Goal: Communication & Community: Answer question/provide support

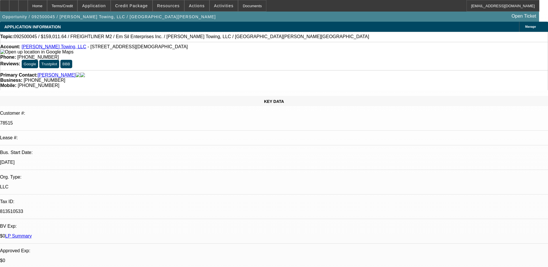
select select "0"
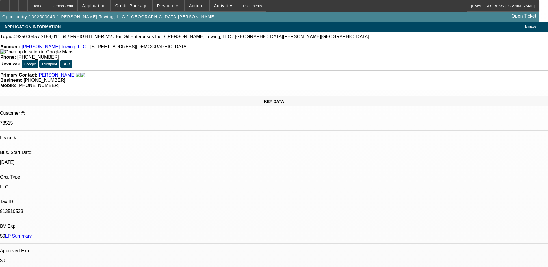
select select "0"
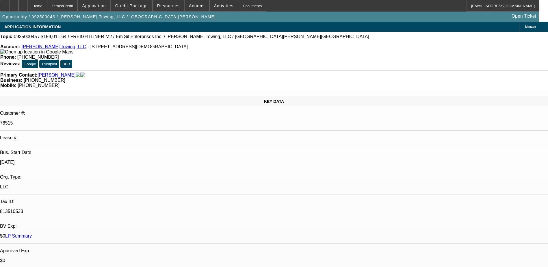
select select "0"
select select "1"
select select "3"
select select "6"
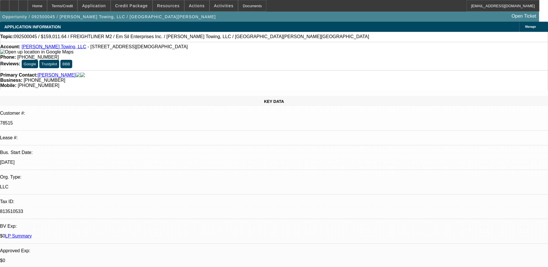
select select "1"
select select "3"
select select "6"
select select "1"
select select "3"
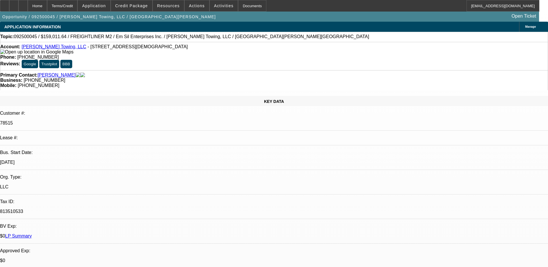
select select "6"
select select "1"
select select "3"
select select "6"
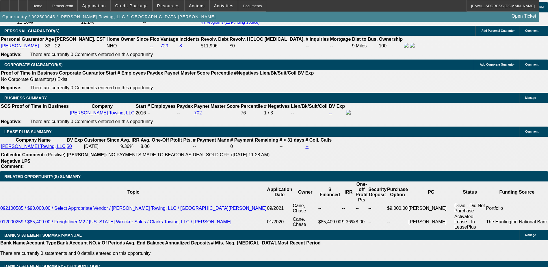
scroll to position [867, 0]
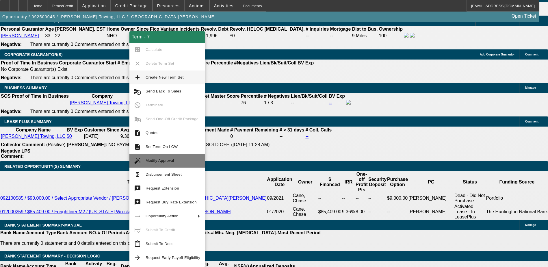
click at [160, 160] on span "Modify Approval" at bounding box center [160, 160] width 29 height 4
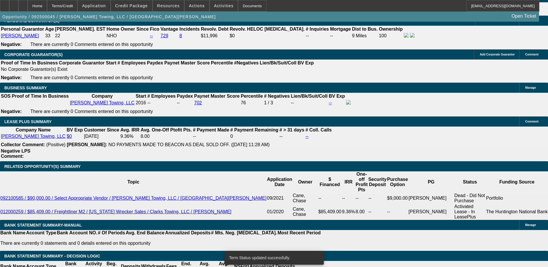
select select "0"
select select "3"
select select "0"
select select "6"
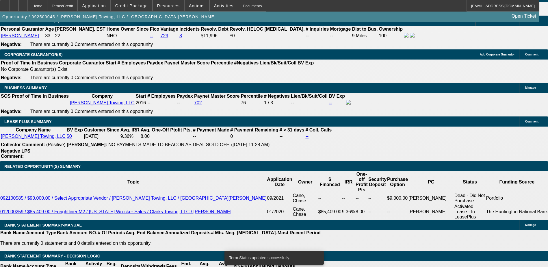
select select "0"
select select "3"
select select "0"
select select "6"
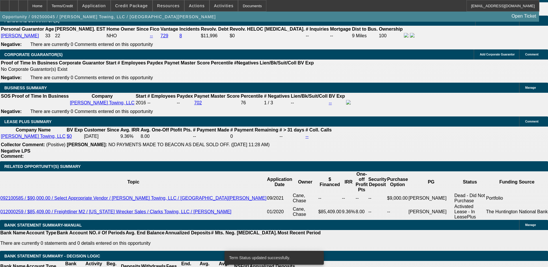
select select "0"
select select "3"
select select "0"
select select "6"
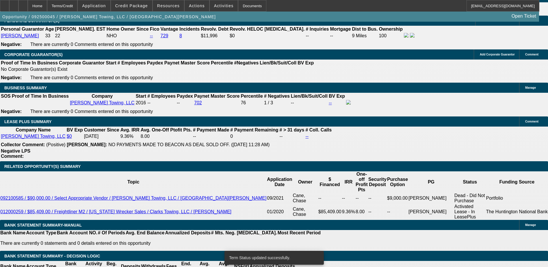
select select "0"
select select "3"
select select "0"
select select "6"
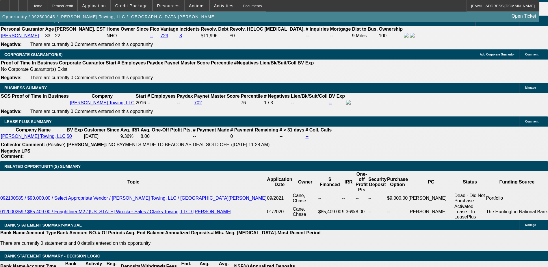
type input "$10,000.00"
type input "UNKNOWN"
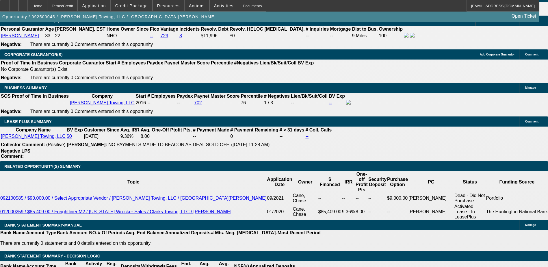
type input "$1,887.06"
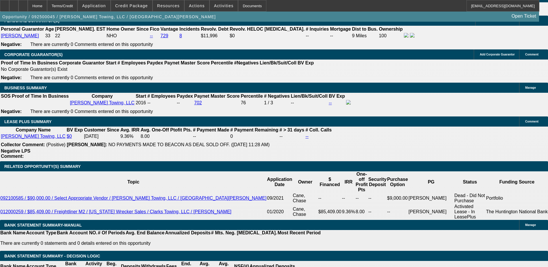
type input "9"
type input "$1,863.89"
type input "9.59"
type input "$1,881.72"
type input "9.5999"
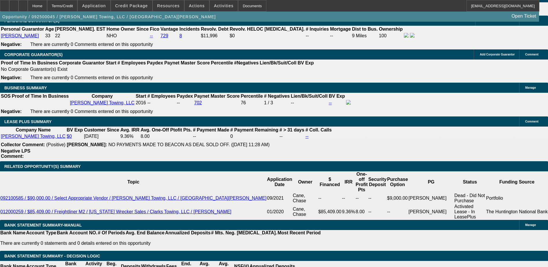
type input "$1,885.27"
type input "9.59999"
type input "$1,885.30"
type input "9.599999"
type input "$1,884.94"
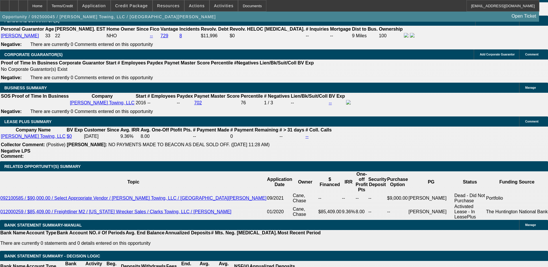
type input "9.59999999"
type input "$1,885.30"
type input "9.5999999999"
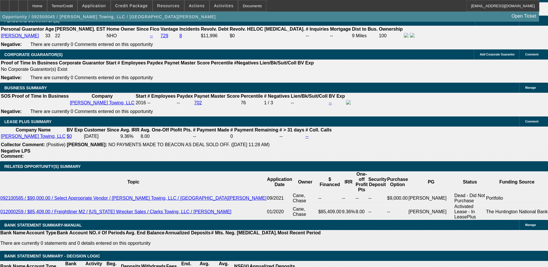
scroll to position [0, 0]
type input "188"
type input "1885"
type input "9.6"
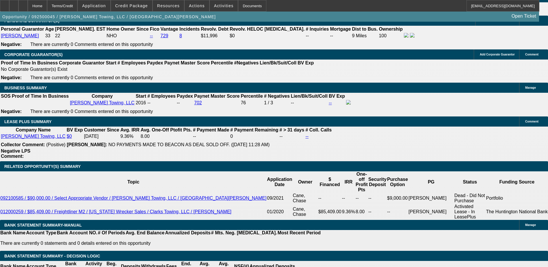
type input "$1,885.00"
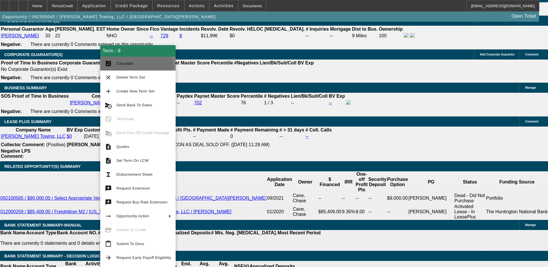
click at [116, 69] on button "calculate Calculate" at bounding box center [137, 64] width 75 height 14
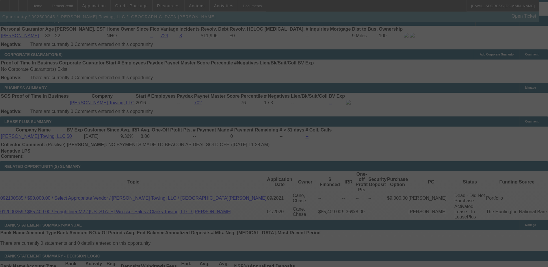
select select "0"
select select "3"
select select "0"
select select "6"
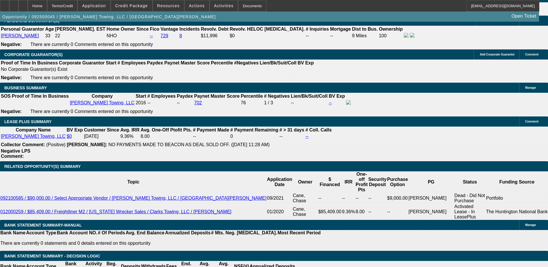
drag, startPoint x: 110, startPoint y: 71, endPoint x: 99, endPoint y: 91, distance: 22.6
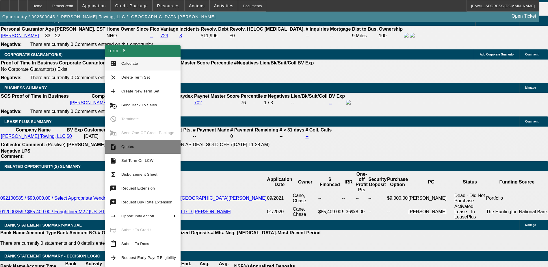
click at [135, 148] on span "Quotes" at bounding box center [148, 146] width 55 height 7
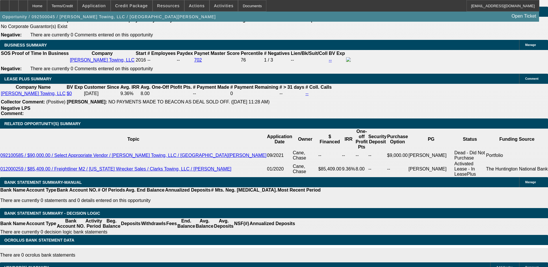
scroll to position [896, 0]
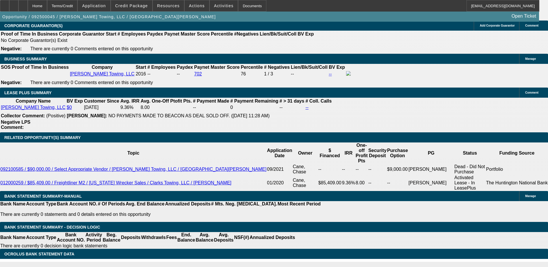
type input "$7,500.00"
type input "UNKNOWN"
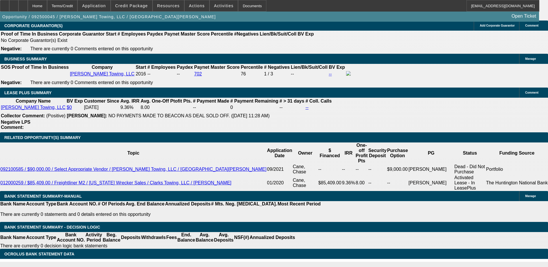
type input "1947.93"
type input "7500"
type input "$1,947.93"
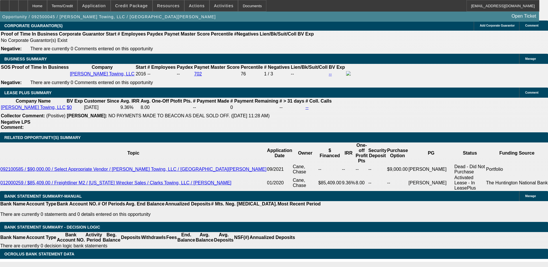
type input "$7,500.00"
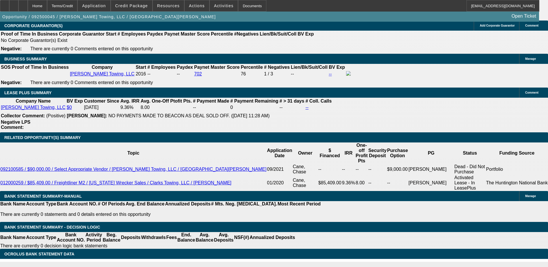
type input "19"
type input "1949"
type input "9.6"
type input "$1,949.00"
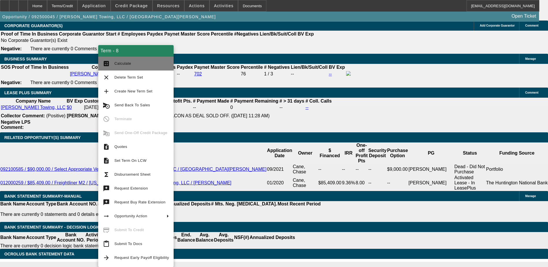
click at [115, 62] on span "Calculate" at bounding box center [122, 63] width 17 height 4
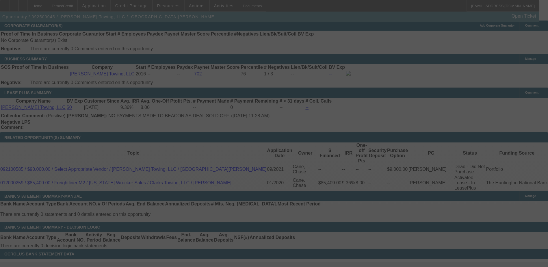
select select "0"
select select "3"
select select "0"
select select "6"
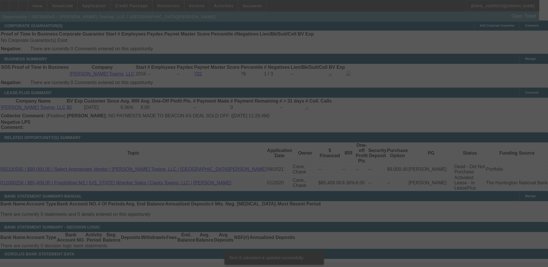
scroll to position [885, 0]
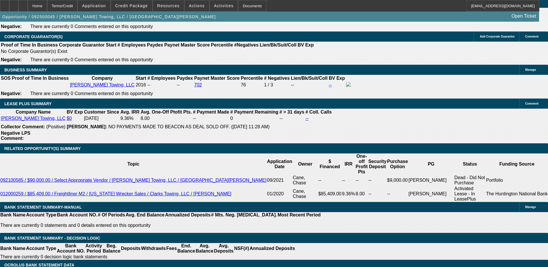
type input "$10,000.00"
type input "UNKNOWN"
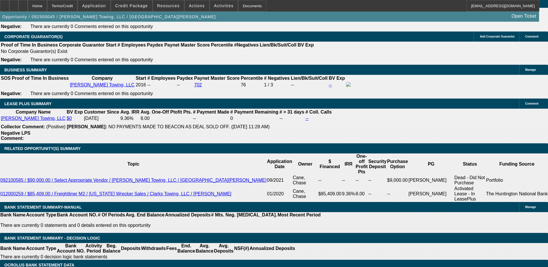
type input "1"
type input "1885"
type input "9.6"
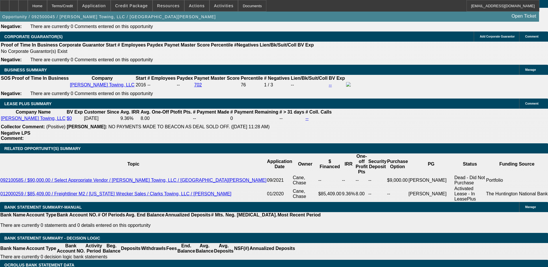
type input "$1,885.00"
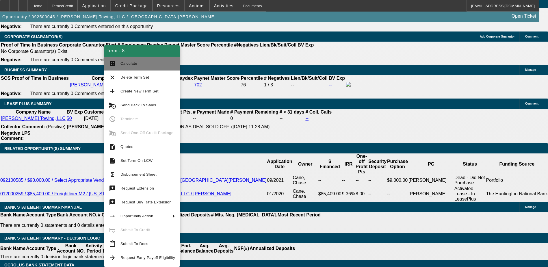
click at [122, 66] on span "Calculate" at bounding box center [148, 63] width 55 height 7
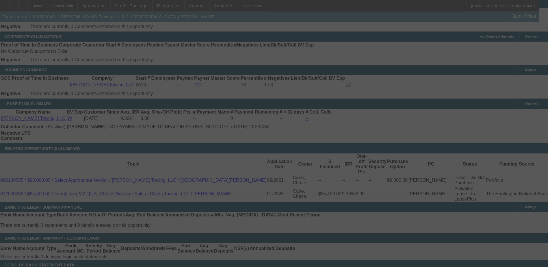
scroll to position [882, 0]
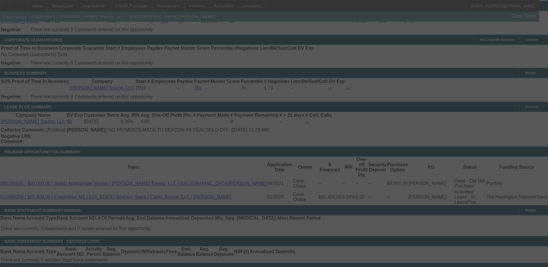
select select "0"
select select "3"
select select "0"
select select "6"
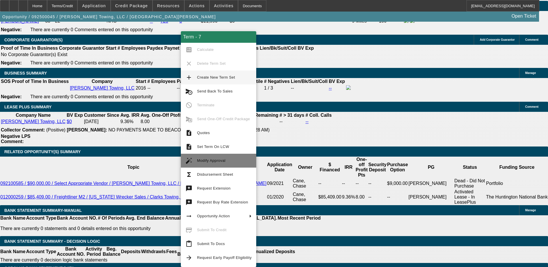
click at [207, 156] on button "auto_fix_high Modify Approval" at bounding box center [218, 161] width 75 height 14
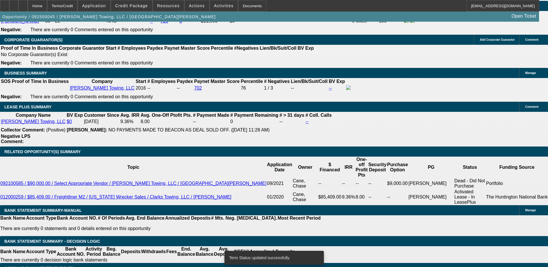
select select "0"
select select "3"
select select "0"
select select "6"
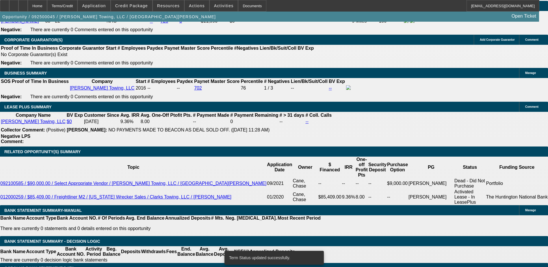
select select "0"
select select "3"
select select "0"
select select "6"
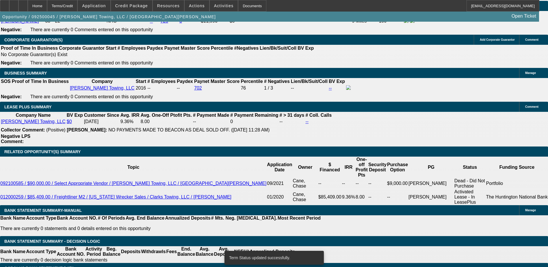
select select "0"
select select "3"
select select "0"
select select "6"
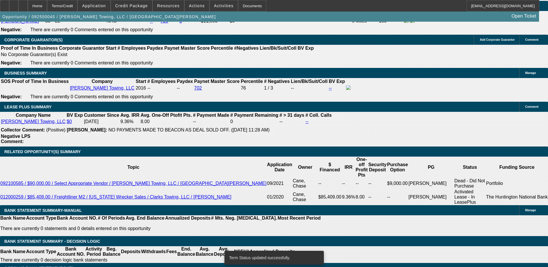
select select "0"
select select "3"
select select "0"
select select "6"
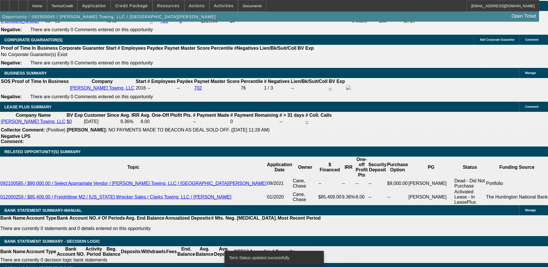
scroll to position [872, 0]
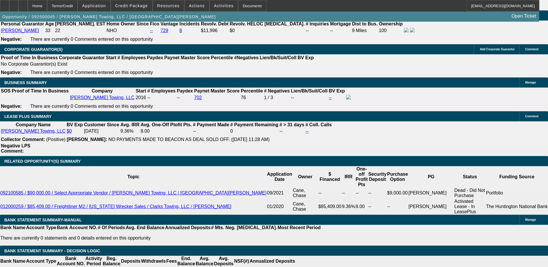
type input "$75,000.00"
type input "UNKNOWN"
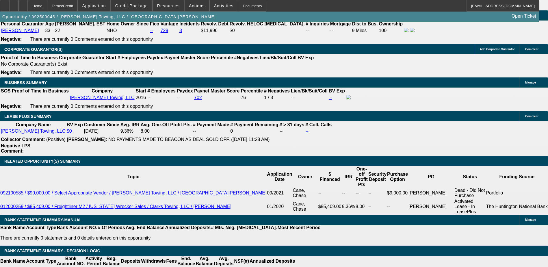
type input "$249.42"
type input "$7,500.00"
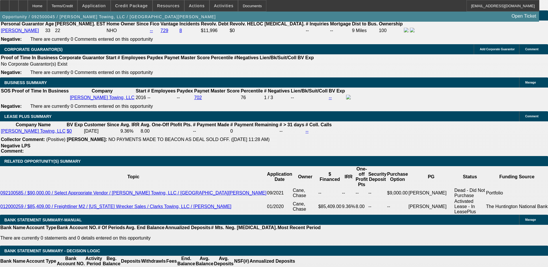
type input "194"
type input "1949"
type input "9.6"
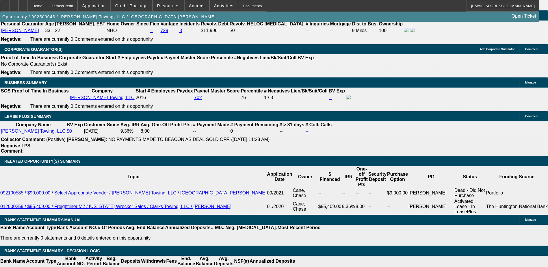
type input "$1,949.00"
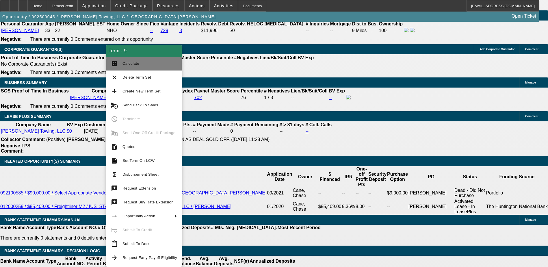
click at [116, 65] on mat-icon "calculate" at bounding box center [114, 63] width 7 height 7
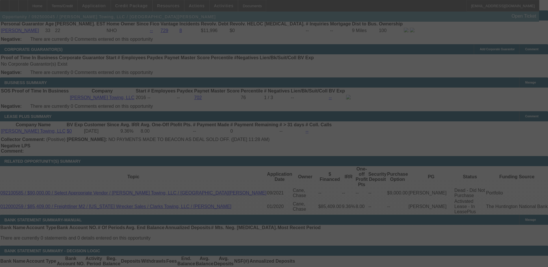
select select "0"
select select "3"
select select "0"
select select "6"
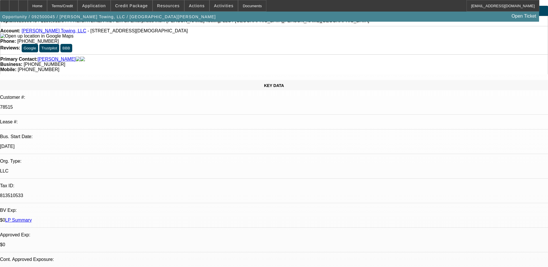
scroll to position [0, 0]
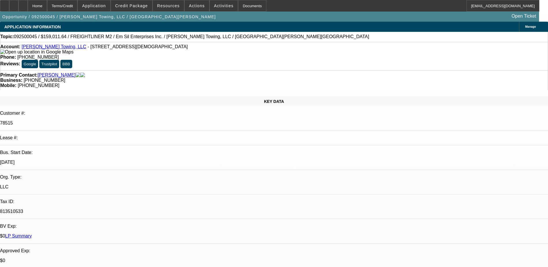
click at [50, 49] on link "Tyler Clark's Towing, LLC" at bounding box center [54, 46] width 65 height 5
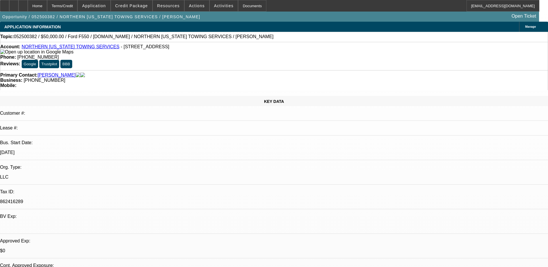
select select "0"
select select "2"
select select "0.1"
select select "0"
select select "2"
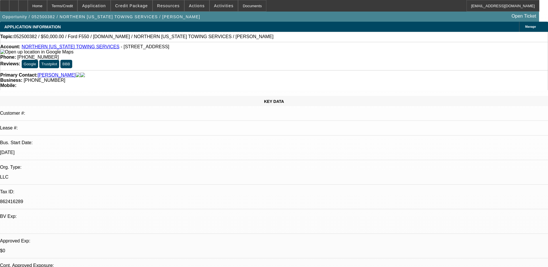
select select "0.1"
select select "0"
select select "2"
select select "0.1"
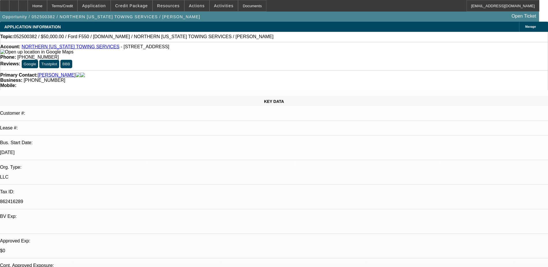
select select "0"
select select "0.1"
select select "1"
select select "2"
select select "4"
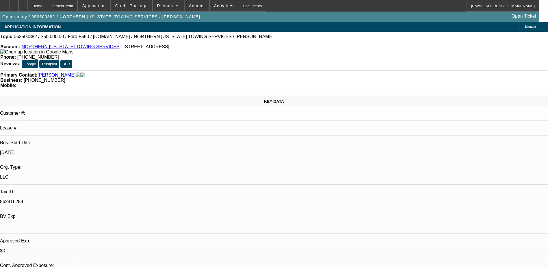
select select "1"
select select "2"
select select "4"
select select "1"
select select "2"
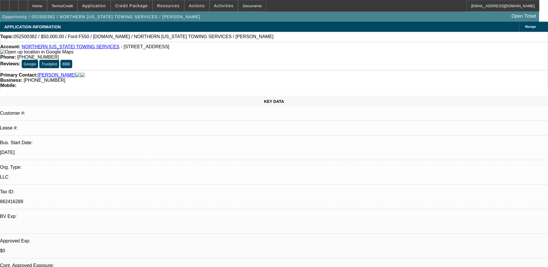
select select "4"
select select "1"
select select "4"
drag, startPoint x: 220, startPoint y: 61, endPoint x: 206, endPoint y: 62, distance: 13.9
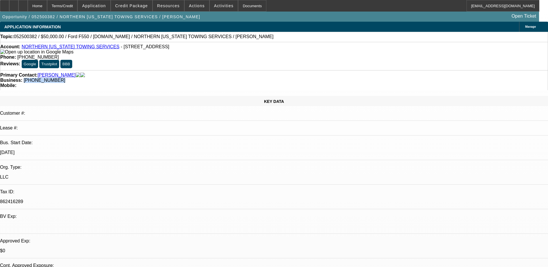
click at [206, 78] on div "Business: [PHONE_NUMBER]" at bounding box center [274, 80] width 548 height 5
drag, startPoint x: 206, startPoint y: 62, endPoint x: 210, endPoint y: 63, distance: 4.4
copy span "(928) 266-5420"
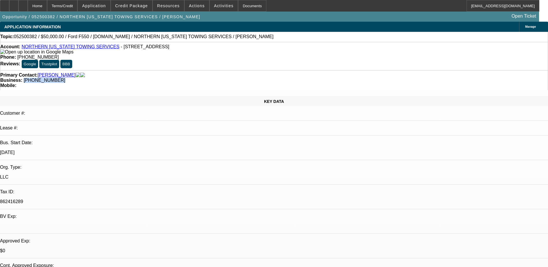
radio input "true"
type textarea "Ford 4x4 wheel lift 2016 or newer. $50-$80k. actively looking"
radio input "true"
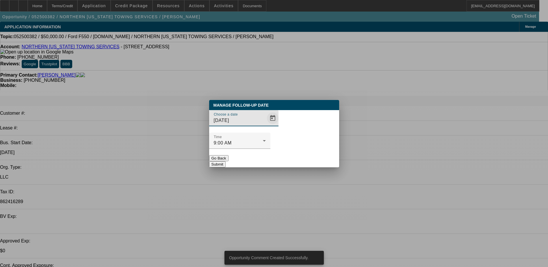
click at [266, 125] on span "Open calendar" at bounding box center [273, 118] width 14 height 14
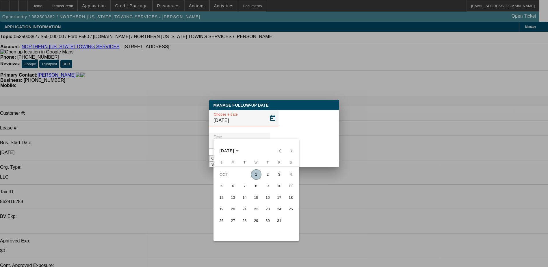
click at [259, 184] on span "8" at bounding box center [256, 186] width 10 height 10
type input "10/8/2025"
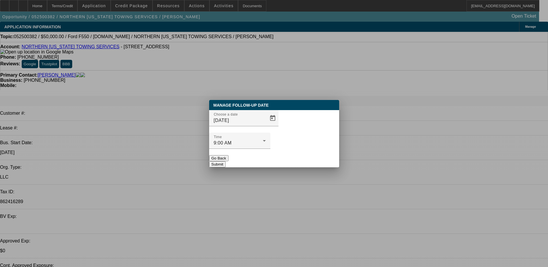
click at [226, 161] on button "Submit" at bounding box center [217, 164] width 16 height 6
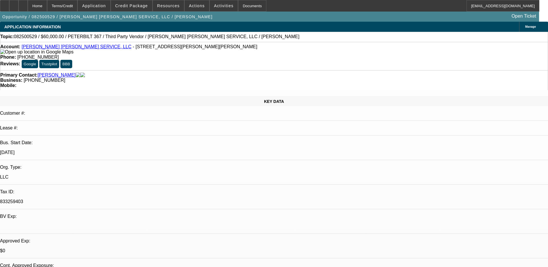
select select "0"
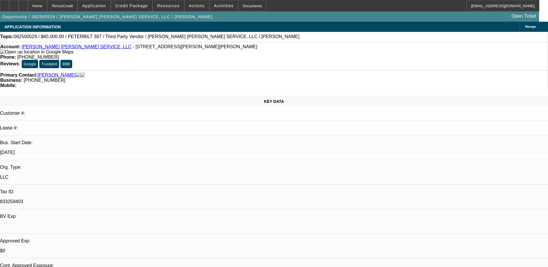
select select "0"
select select "2"
select select "0"
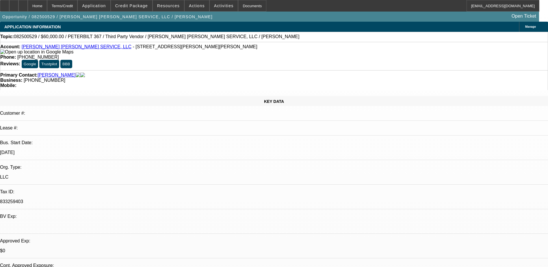
select select "2"
select select "0"
select select "1"
select select "6"
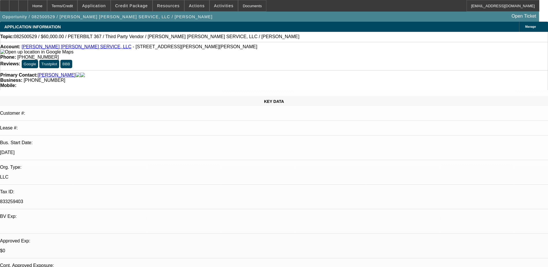
select select "1"
select select "6"
select select "1"
select select "2"
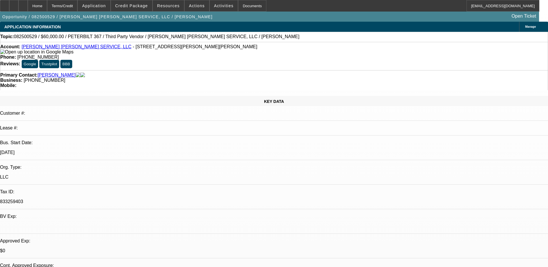
select select "6"
select select "1"
select select "2"
select select "6"
drag, startPoint x: 232, startPoint y: 64, endPoint x: 206, endPoint y: 65, distance: 26.0
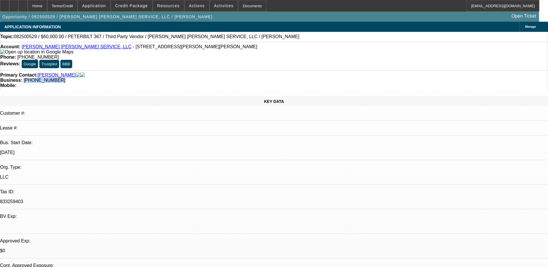
click at [206, 78] on div "Business: (315) 546-5603" at bounding box center [274, 80] width 548 height 5
drag, startPoint x: 206, startPoint y: 65, endPoint x: 210, endPoint y: 64, distance: 4.4
copy span "(315) 546-5603"
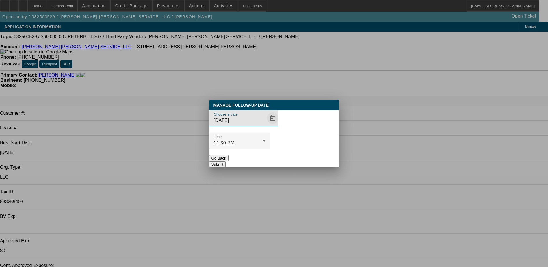
click at [266, 125] on span "Open calendar" at bounding box center [273, 118] width 14 height 14
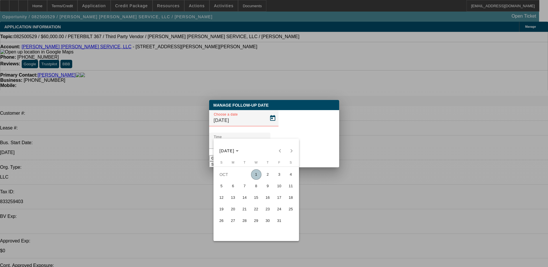
click at [275, 176] on span "3" at bounding box center [279, 174] width 10 height 10
type input "[DATE]"
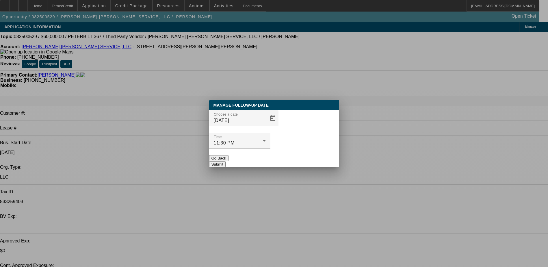
click at [226, 161] on button "Submit" at bounding box center [217, 164] width 16 height 6
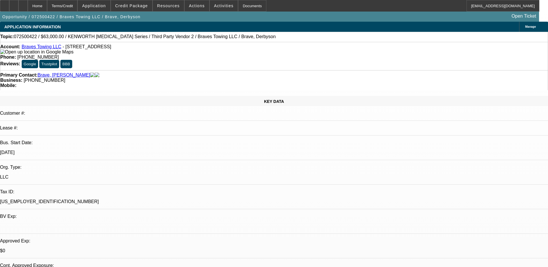
select select "0"
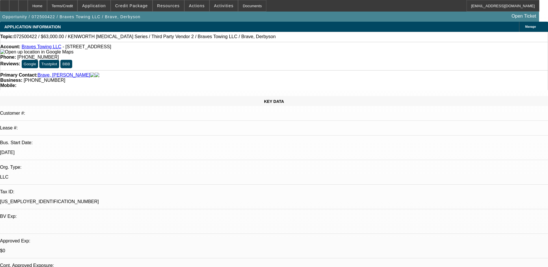
select select "0"
select select "0.1"
select select "2"
select select "0.1"
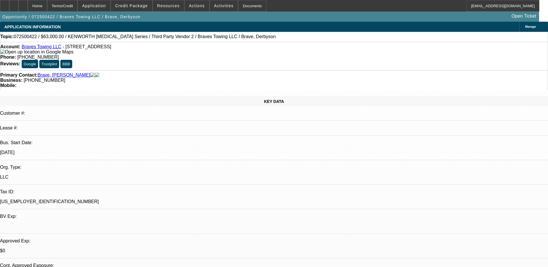
select select "2"
select select "0.1"
select select "1"
select select "6"
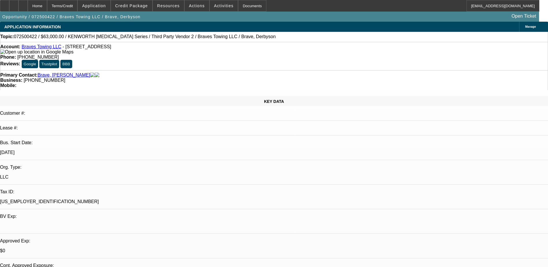
select select "1"
select select "6"
select select "1"
select select "2"
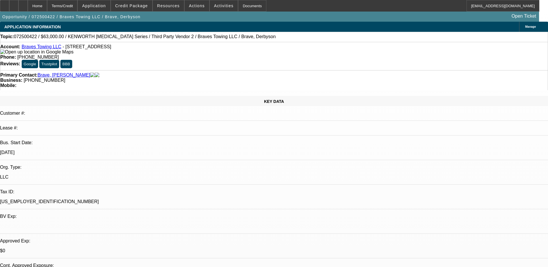
select select "4"
select select "1"
select select "2"
select select "4"
drag, startPoint x: 234, startPoint y: 63, endPoint x: 206, endPoint y: 64, distance: 27.5
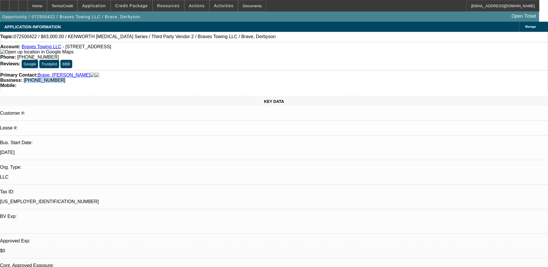
click at [206, 78] on div "Business: (774) 712-6610" at bounding box center [274, 80] width 548 height 5
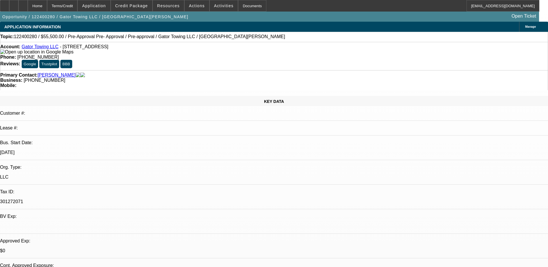
select select "0"
select select "0.1"
select select "0"
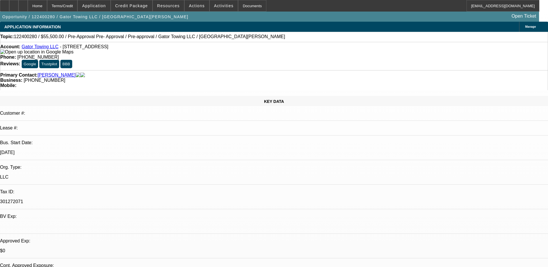
select select "0.1"
select select "0"
select select "0.1"
select select "0"
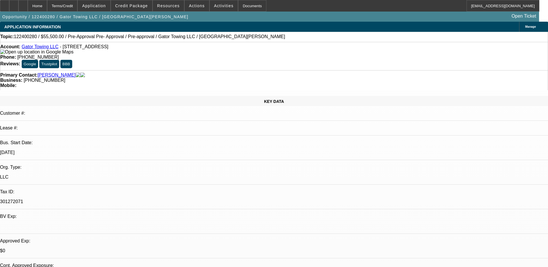
select select "0"
select select "0.1"
select select "1"
select select "2"
select select "4"
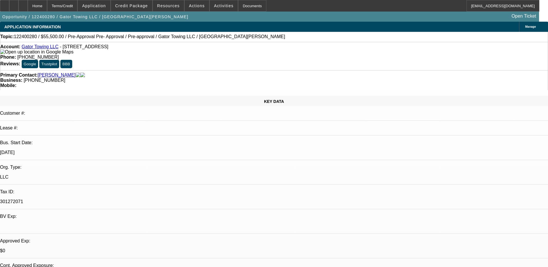
select select "1"
select select "2"
select select "4"
select select "1"
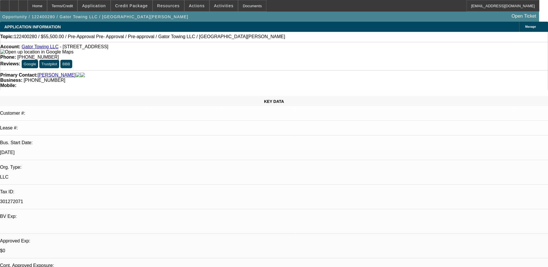
select select "4"
select select "1"
select select "4"
drag, startPoint x: 231, startPoint y: 63, endPoint x: 206, endPoint y: 63, distance: 25.1
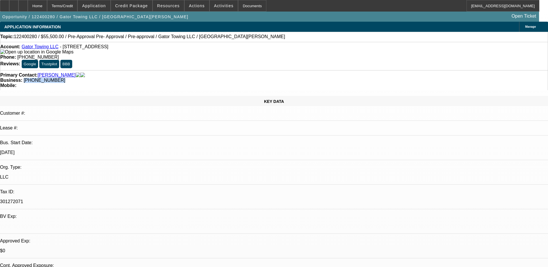
click at [65, 78] on span "(941) 412-7556" at bounding box center [45, 80] width 42 height 5
copy span "(941) 412-7556"
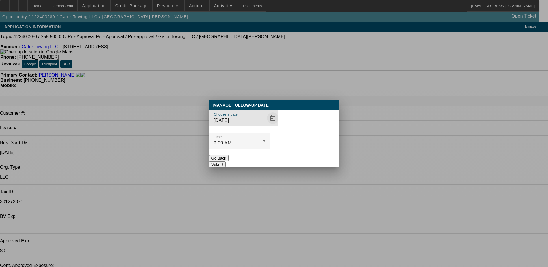
click at [268, 125] on span "Open calendar" at bounding box center [273, 118] width 14 height 14
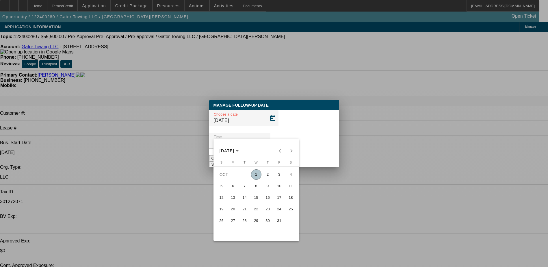
click at [273, 176] on span "3" at bounding box center [279, 174] width 10 height 10
type input "[DATE]"
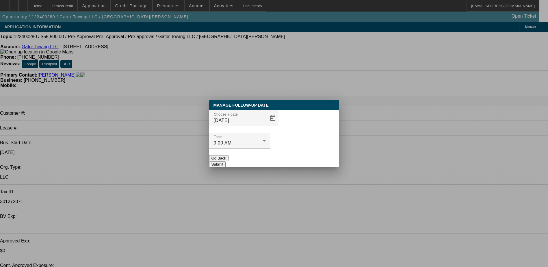
click at [273, 156] on div "Manage Follow-Up Date Choose a date 10/3/2025 Time 9:00 AM Go Back Submit" at bounding box center [274, 133] width 130 height 67
click at [226, 161] on button "Submit" at bounding box center [217, 164] width 16 height 6
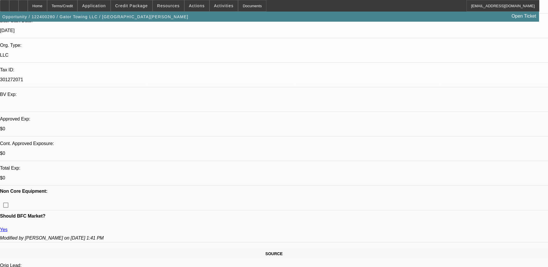
scroll to position [58, 0]
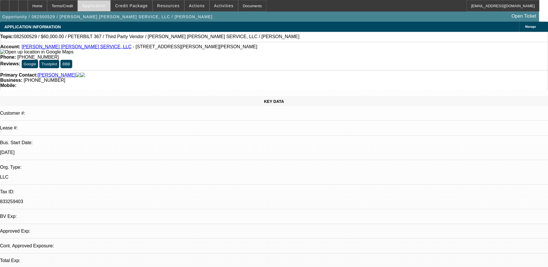
select select "0"
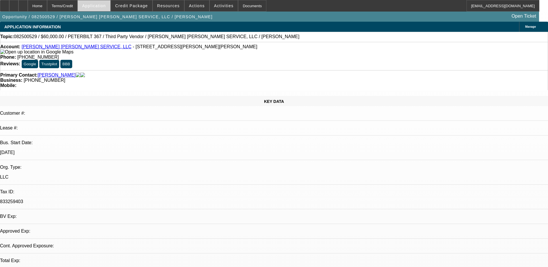
select select "0"
select select "2"
select select "0"
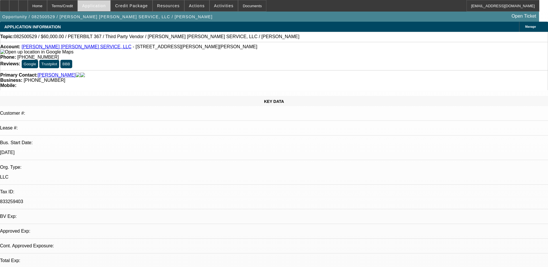
select select "2"
select select "0"
select select "1"
select select "6"
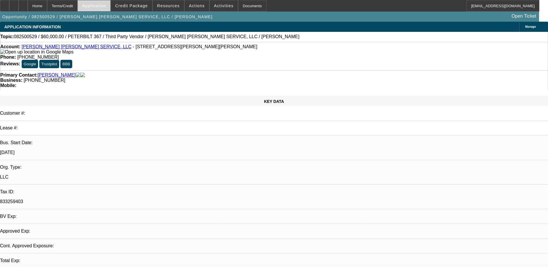
select select "1"
select select "6"
select select "1"
select select "2"
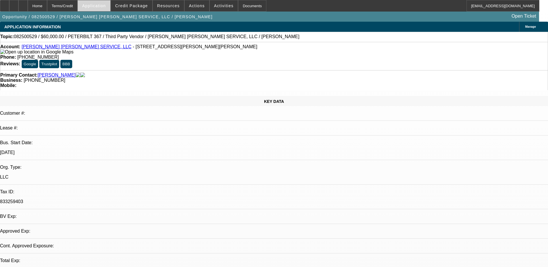
select select "6"
select select "1"
select select "2"
select select "6"
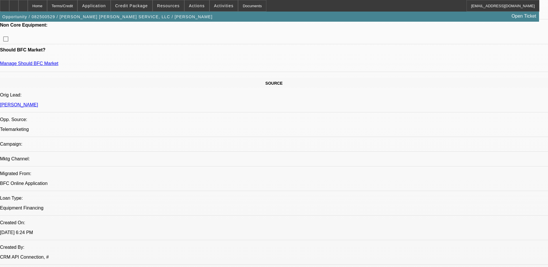
scroll to position [289, 0]
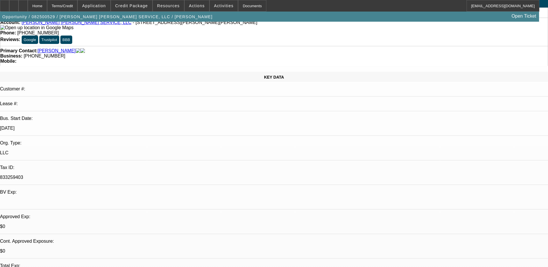
scroll to position [0, 0]
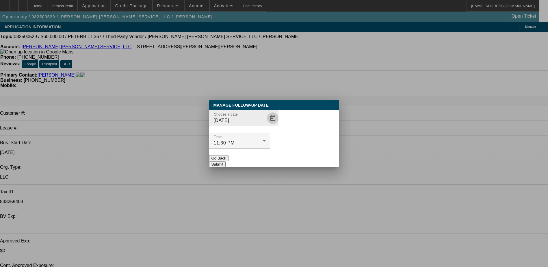
click at [266, 125] on span "Open calendar" at bounding box center [273, 118] width 14 height 14
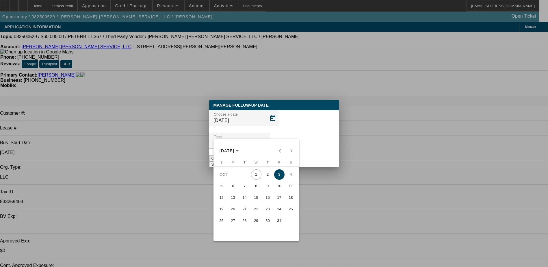
click at [255, 200] on span "15" at bounding box center [256, 197] width 10 height 10
type input "10/15/2025"
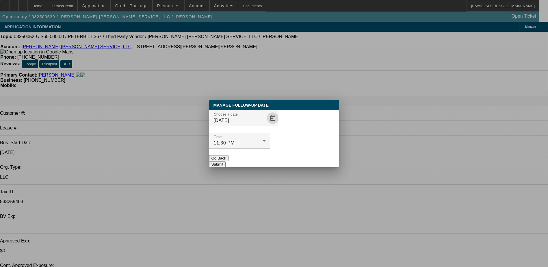
click at [270, 149] on div at bounding box center [239, 152] width 61 height 6
click at [226, 161] on button "Submit" at bounding box center [217, 164] width 16 height 6
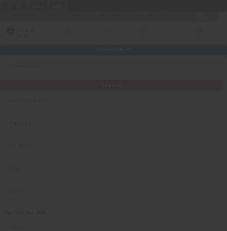
type input "[PERSON_NAME] [PERSON_NAME] SERVICE, LLC"
type input "6811 Reeves Rd"
type input "13080"
type input "Jordan"
type input "[PHONE_NUMBER]"
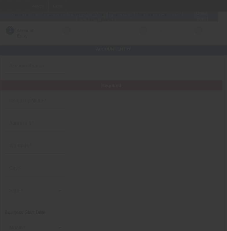
type input "rick@evanscrane.com"
type input "833259403"
type input "https://EVANSCRANE.COM"
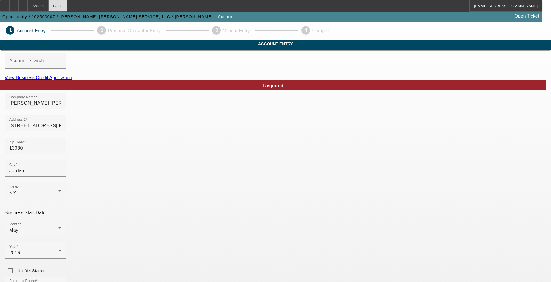
drag, startPoint x: 73, startPoint y: 7, endPoint x: 77, endPoint y: 8, distance: 3.9
click at [67, 7] on div "Close" at bounding box center [57, 6] width 19 height 12
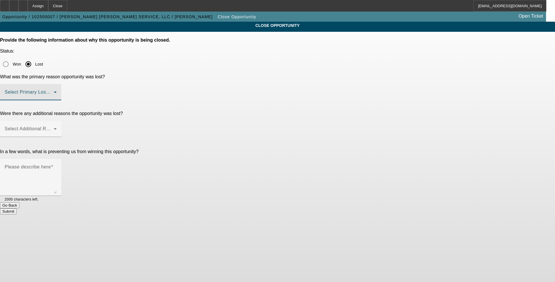
click at [54, 91] on span at bounding box center [29, 94] width 49 height 7
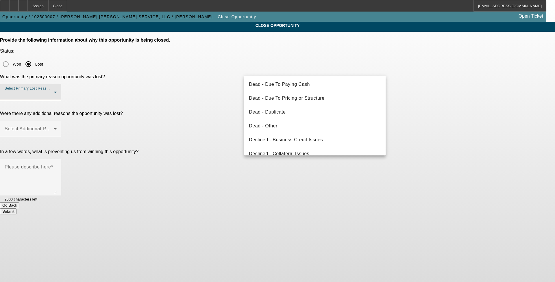
scroll to position [58, 0]
click at [231, 99] on span "Dead - Duplicate" at bounding box center [267, 96] width 37 height 7
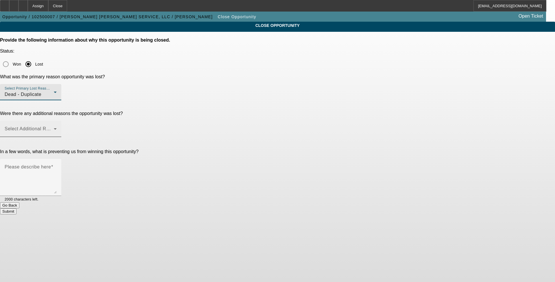
click at [54, 128] on span at bounding box center [29, 131] width 49 height 7
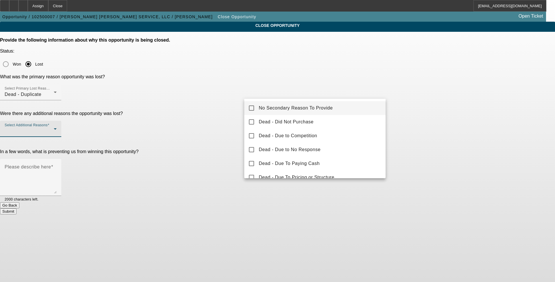
click at [231, 108] on span "No Secondary Reason To Provide" at bounding box center [296, 108] width 74 height 7
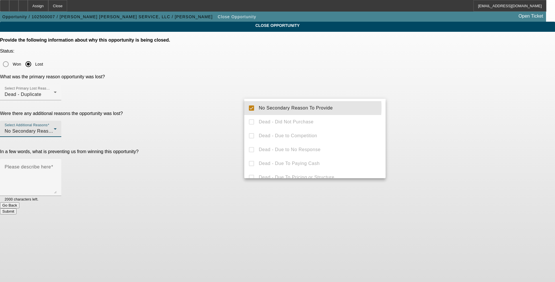
click at [231, 108] on div at bounding box center [277, 141] width 555 height 282
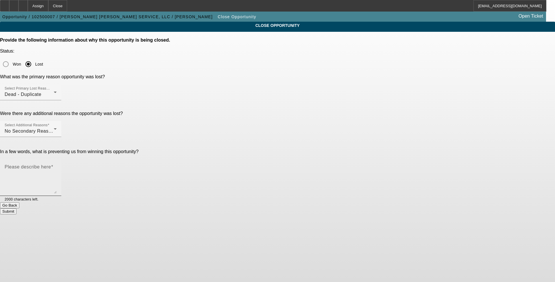
click at [57, 166] on textarea "Please describe here" at bounding box center [31, 180] width 52 height 28
type textarea "dupe"
click at [16, 208] on button "Submit" at bounding box center [8, 211] width 16 height 6
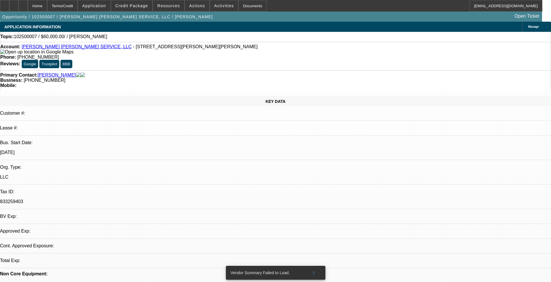
select select "0"
select select "2"
select select "0.1"
select select "4"
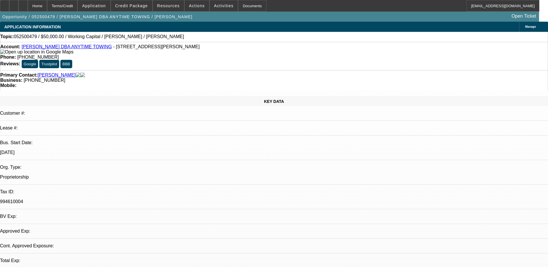
select select "0"
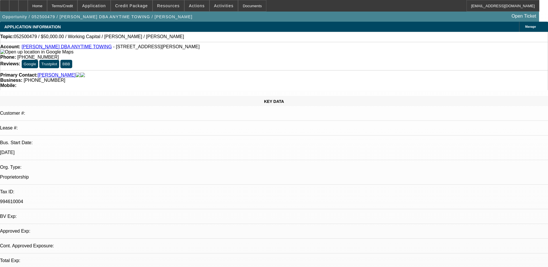
select select "0"
select select "1"
select select "2"
select select "6"
select select "1"
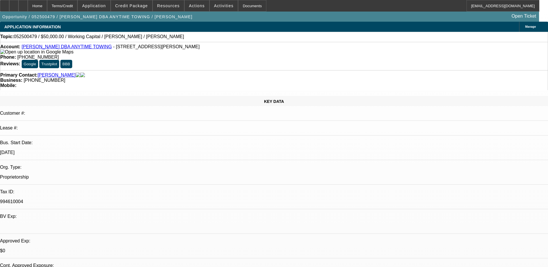
select select "2"
select select "6"
click at [58, 49] on link "Richard Lovato DBA ANYTIME TOWING" at bounding box center [67, 46] width 90 height 5
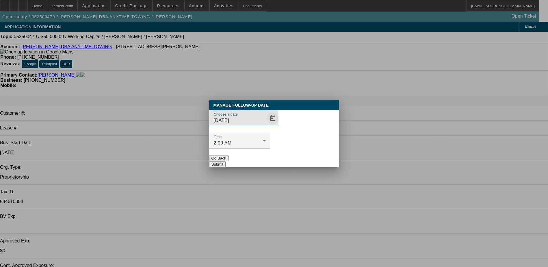
click at [268, 125] on span "Open calendar" at bounding box center [273, 118] width 14 height 14
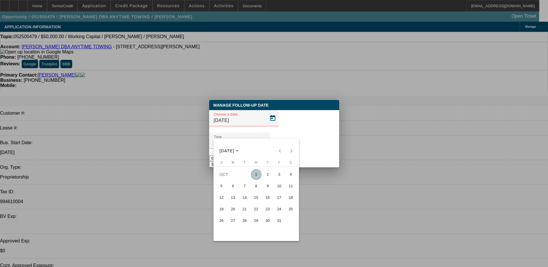
click at [255, 184] on span "8" at bounding box center [256, 186] width 10 height 10
type input "[DATE]"
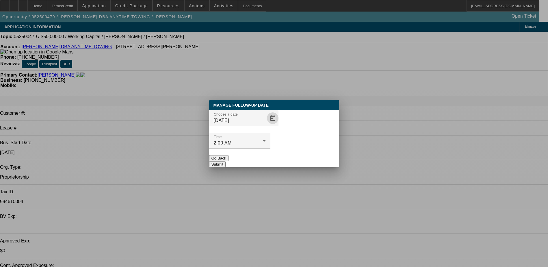
click at [226, 161] on button "Submit" at bounding box center [217, 164] width 16 height 6
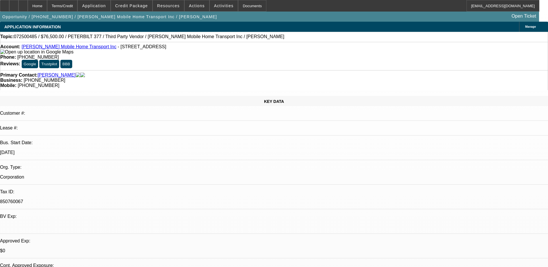
select select "0"
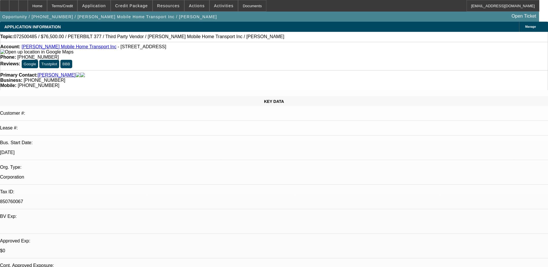
select select "0"
select select "0.1"
select select "2"
select select "0"
select select "0.1"
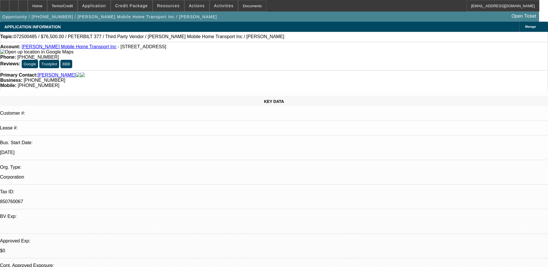
select select "2"
select select "0"
select select "1"
select select "6"
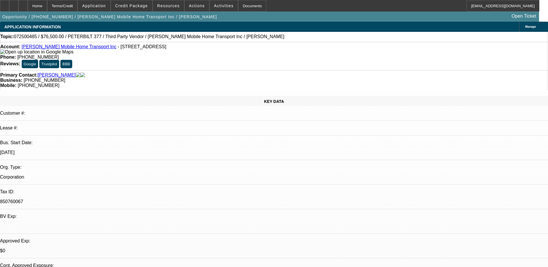
select select "1"
select select "6"
select select "1"
select select "2"
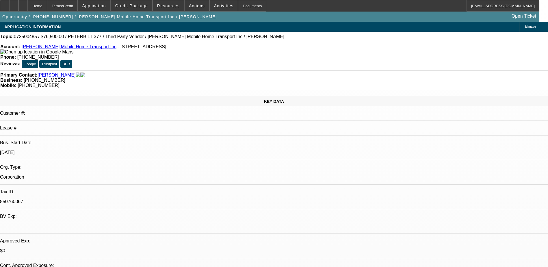
select select "6"
select select "1"
select select "2"
select select "6"
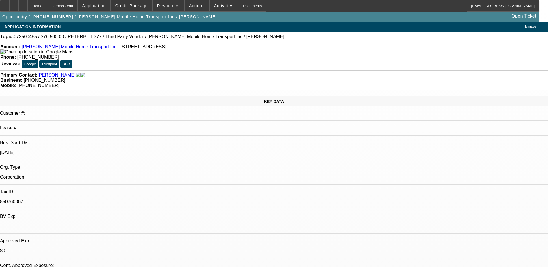
radio input "true"
type textarea "said he hasnt bought a truck and i could keep file open. cb couple weeks"
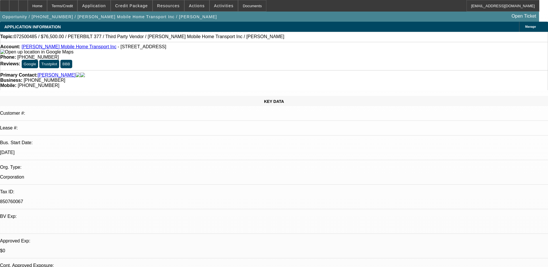
radio input "true"
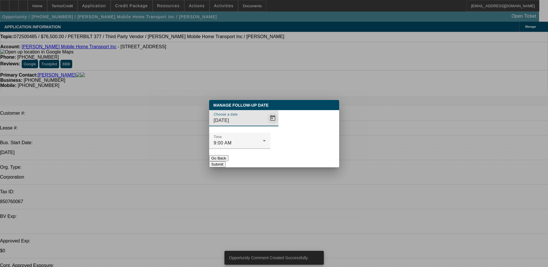
click at [266, 125] on span "Open calendar" at bounding box center [273, 118] width 14 height 14
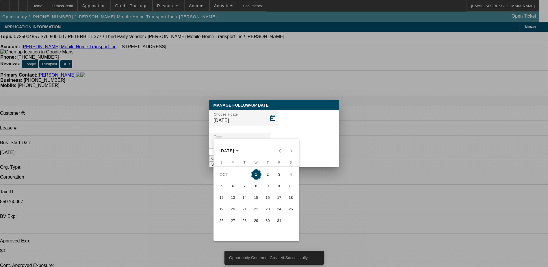
click at [256, 198] on span "15" at bounding box center [256, 197] width 10 height 10
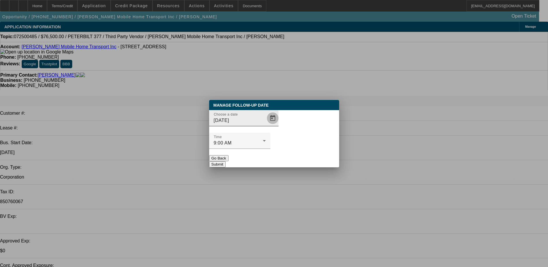
click at [266, 125] on span "Open calendar" at bounding box center [273, 118] width 14 height 14
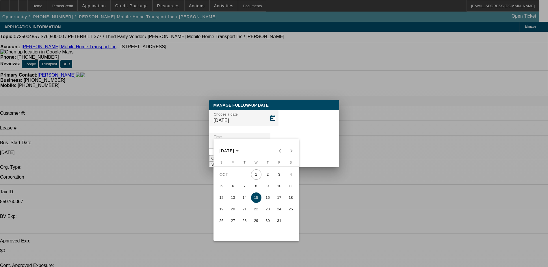
click at [235, 200] on span "13" at bounding box center [233, 197] width 10 height 10
type input "[DATE]"
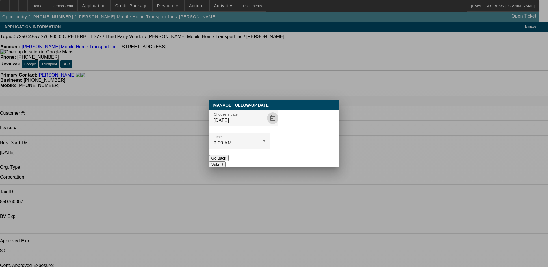
click at [226, 161] on button "Submit" at bounding box center [217, 164] width 16 height 6
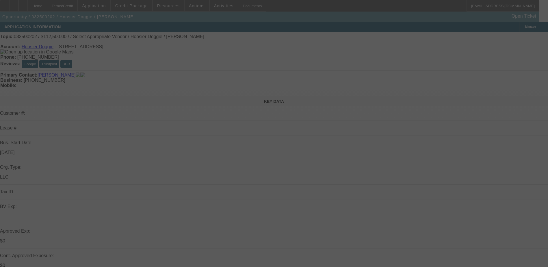
select select "0.1"
select select "2"
select select "0.1"
select select "4"
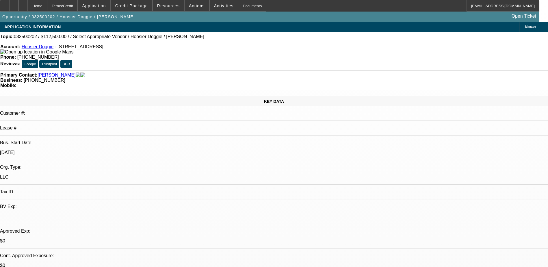
radio input "true"
type textarea "lvm wc"
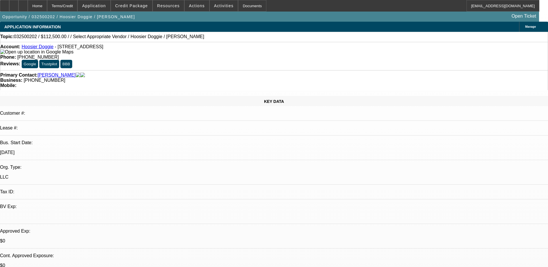
radio input "true"
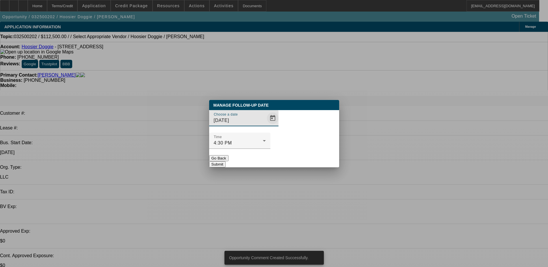
click at [267, 125] on span "Open calendar" at bounding box center [273, 118] width 14 height 14
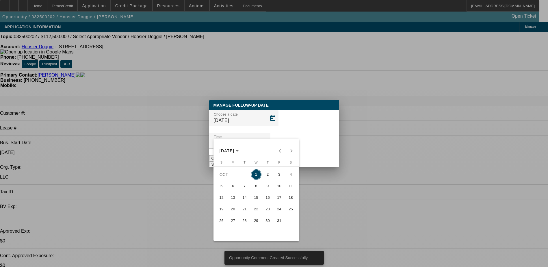
click at [259, 191] on span "8" at bounding box center [256, 186] width 10 height 10
type input "[DATE]"
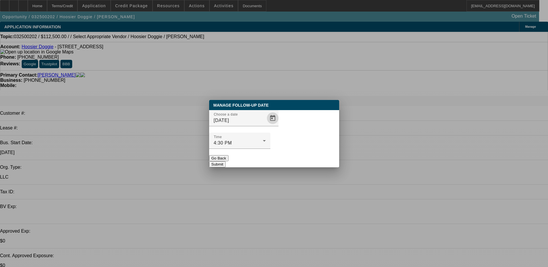
click at [226, 161] on button "Submit" at bounding box center [217, 164] width 16 height 6
